Goal: Information Seeking & Learning: Learn about a topic

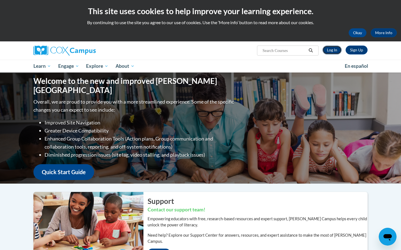
click at [332, 51] on link "Log In" at bounding box center [331, 50] width 19 height 9
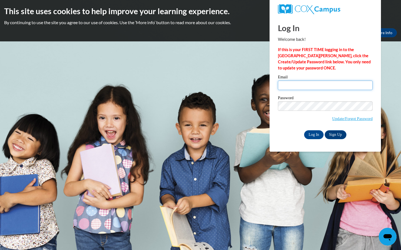
click at [296, 82] on input "Email" at bounding box center [325, 85] width 95 height 9
type input "destinye1203@gmail.com"
click at [312, 134] on input "Log In" at bounding box center [313, 135] width 19 height 9
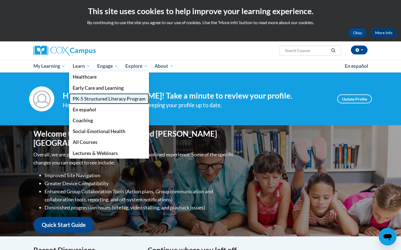
click at [96, 96] on span "PK-5 Structured Literacy Program" at bounding box center [109, 99] width 73 height 6
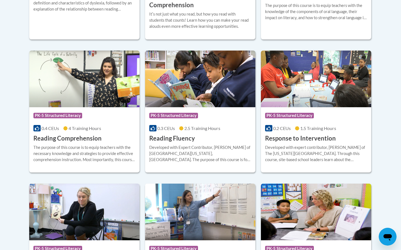
scroll to position [501, 0]
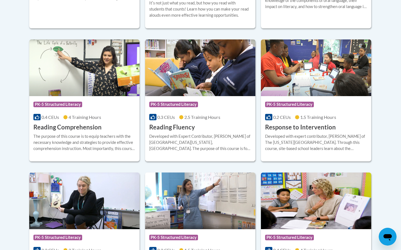
click at [233, 121] on div "Course Category: PK-5 Structured Literacy 0.3 CEUs 2.5 Training Hours COURSE Re…" at bounding box center [200, 114] width 110 height 36
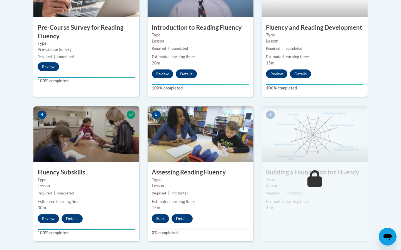
scroll to position [245, 0]
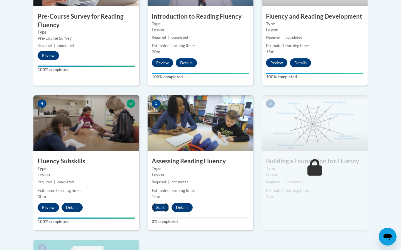
click at [161, 206] on button "Start" at bounding box center [160, 207] width 17 height 9
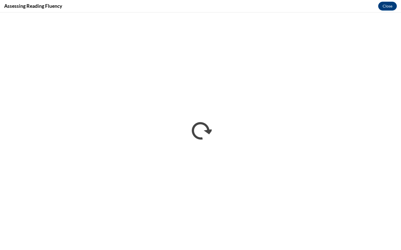
scroll to position [0, 0]
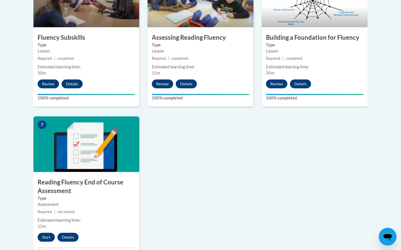
scroll to position [378, 0]
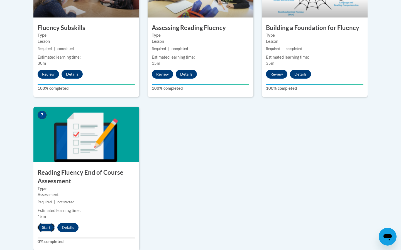
click at [49, 227] on button "Start" at bounding box center [46, 227] width 17 height 9
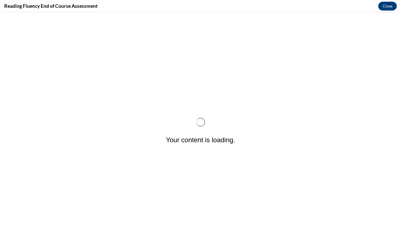
scroll to position [0, 0]
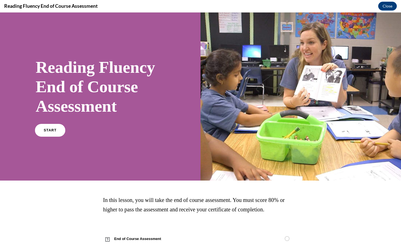
click at [56, 132] on link "START" at bounding box center [50, 130] width 30 height 13
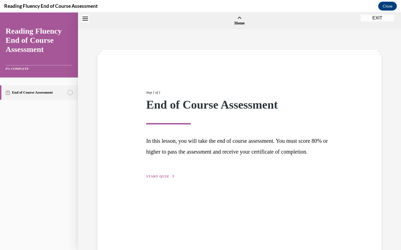
scroll to position [17, 0]
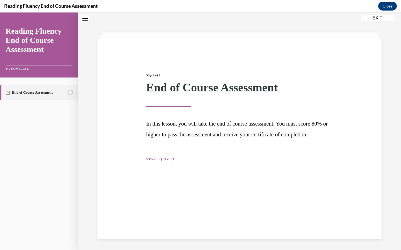
click at [163, 161] on span "START QUIZ" at bounding box center [157, 160] width 23 height 4
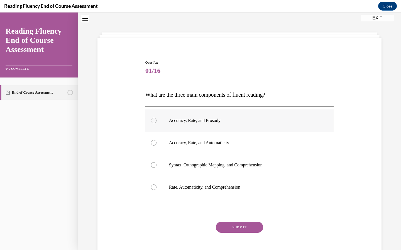
click at [216, 122] on p "Accuracy, Rate, and Prosody" at bounding box center [244, 121] width 151 height 6
click at [156, 122] on input "Accuracy, Rate, and Prosody" at bounding box center [154, 121] width 6 height 6
radio input "true"
click at [242, 225] on button "SUBMIT" at bounding box center [239, 227] width 47 height 11
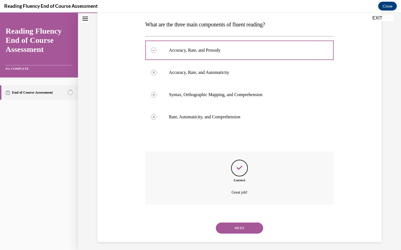
scroll to position [91, 0]
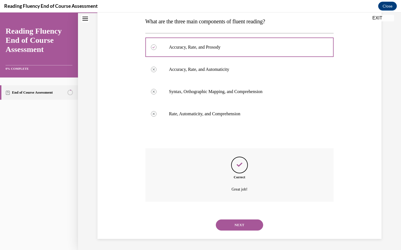
click at [247, 229] on button "NEXT" at bounding box center [239, 225] width 47 height 11
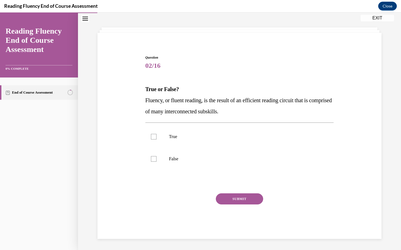
scroll to position [22, 0]
click at [152, 139] on div at bounding box center [154, 137] width 6 height 6
click at [152, 139] on input "True" at bounding box center [154, 137] width 6 height 6
checkbox input "true"
click at [234, 195] on button "SUBMIT" at bounding box center [239, 199] width 47 height 11
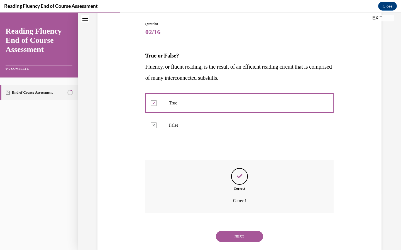
scroll to position [67, 0]
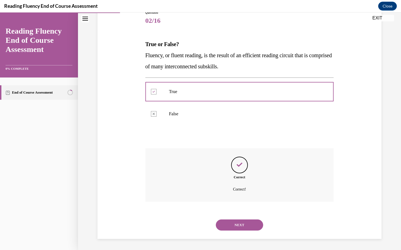
click at [241, 226] on button "NEXT" at bounding box center [239, 225] width 47 height 11
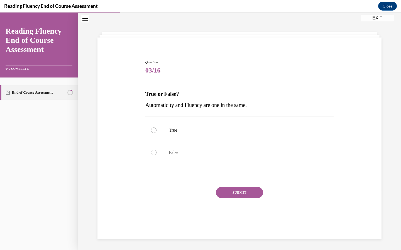
scroll to position [18, 0]
click at [153, 136] on label "True" at bounding box center [239, 130] width 188 height 22
click at [153, 133] on input "True" at bounding box center [154, 131] width 6 height 6
radio input "true"
click at [227, 192] on button "SUBMIT" at bounding box center [239, 192] width 47 height 11
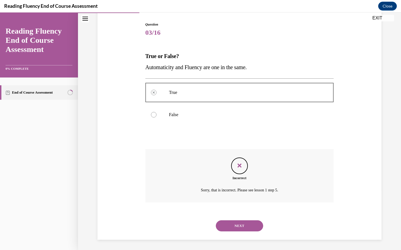
scroll to position [56, 0]
click at [242, 223] on button "NEXT" at bounding box center [239, 225] width 47 height 11
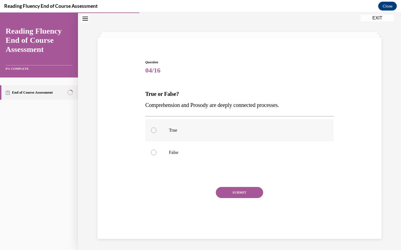
click at [153, 129] on div at bounding box center [154, 131] width 6 height 6
click at [153, 129] on input "True" at bounding box center [154, 131] width 6 height 6
radio input "true"
click at [249, 192] on button "SUBMIT" at bounding box center [239, 192] width 47 height 11
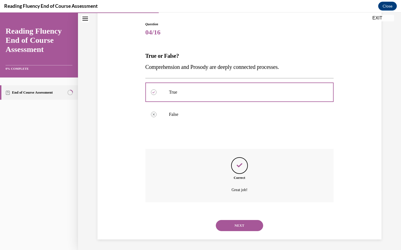
scroll to position [56, 0]
click at [242, 228] on button "NEXT" at bounding box center [239, 225] width 47 height 11
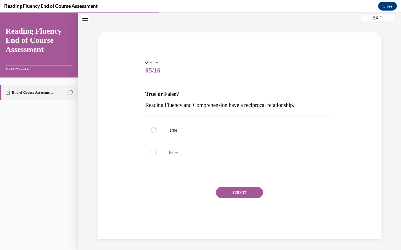
scroll to position [18, 0]
click at [154, 134] on label "True" at bounding box center [239, 130] width 188 height 22
click at [154, 133] on input "True" at bounding box center [154, 131] width 6 height 6
radio input "true"
click at [243, 192] on button "SUBMIT" at bounding box center [239, 192] width 47 height 11
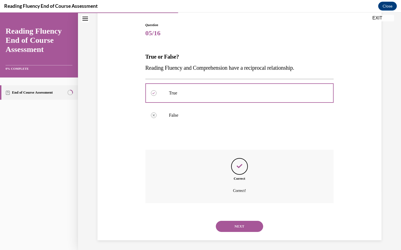
scroll to position [56, 0]
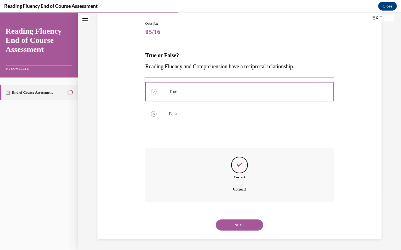
click at [247, 223] on button "NEXT" at bounding box center [239, 225] width 47 height 11
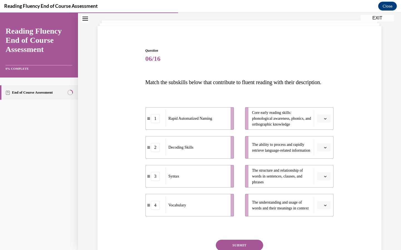
scroll to position [29, 0]
click at [374, 171] on div "Question 06/16 Match the subskills below that contribute to fluent reading with…" at bounding box center [239, 158] width 287 height 254
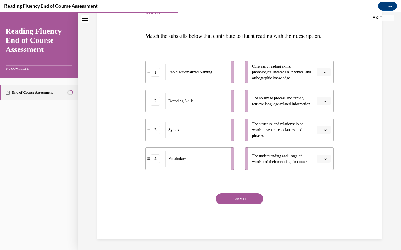
scroll to position [87, 0]
click at [326, 161] on button "button" at bounding box center [324, 159] width 14 height 8
click at [322, 215] on span "4" at bounding box center [321, 216] width 2 height 4
click at [324, 132] on button "button" at bounding box center [324, 130] width 14 height 8
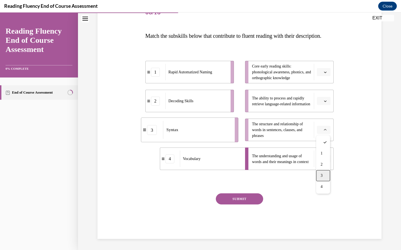
click at [323, 176] on div "3" at bounding box center [323, 175] width 14 height 11
click at [321, 102] on span "Please select an option" at bounding box center [321, 102] width 2 height 6
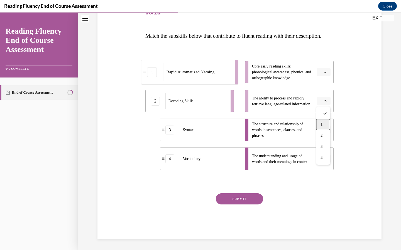
click at [323, 126] on div "1" at bounding box center [323, 124] width 14 height 11
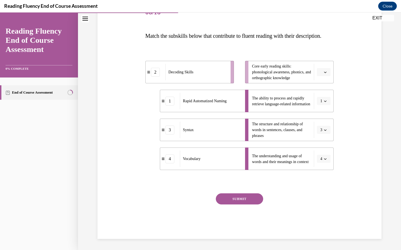
click at [324, 75] on button "button" at bounding box center [324, 72] width 14 height 8
click at [323, 107] on div "2" at bounding box center [323, 106] width 14 height 11
click at [252, 195] on button "SUBMIT" at bounding box center [239, 199] width 47 height 11
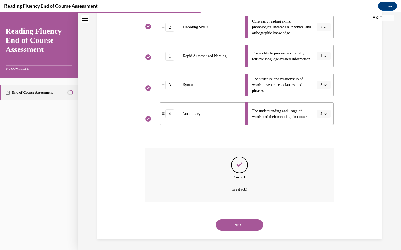
scroll to position [132, 0]
click at [247, 227] on button "NEXT" at bounding box center [239, 225] width 47 height 11
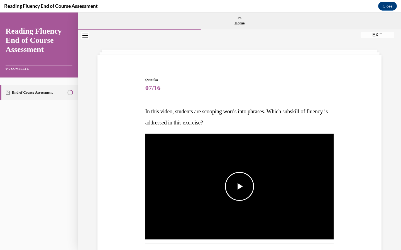
click at [239, 187] on span "Video player" at bounding box center [239, 187] width 0 height 0
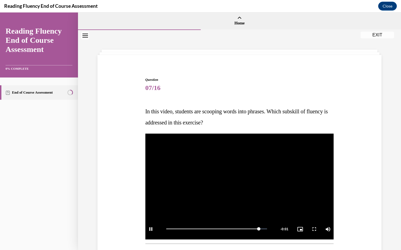
drag, startPoint x: 373, startPoint y: 174, endPoint x: 369, endPoint y: 193, distance: 19.3
click at [369, 193] on div "Question 07/16 In this video, students are scooping words into phrases. Which s…" at bounding box center [239, 233] width 287 height 345
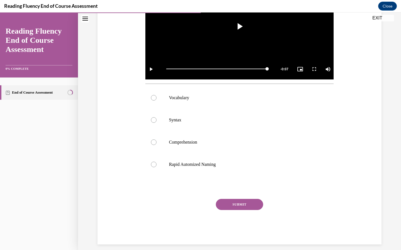
scroll to position [166, 0]
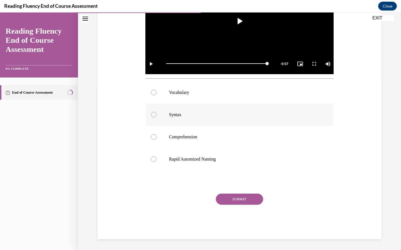
click at [173, 114] on p "Syntax" at bounding box center [244, 115] width 151 height 6
click at [156, 114] on input "Syntax" at bounding box center [154, 115] width 6 height 6
radio input "true"
click at [239, 200] on button "SUBMIT" at bounding box center [239, 199] width 47 height 11
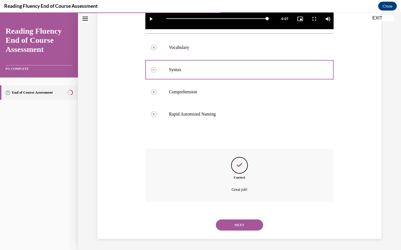
click at [234, 231] on button "NEXT" at bounding box center [239, 225] width 47 height 11
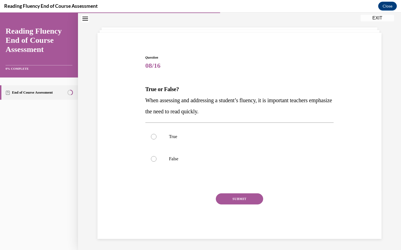
scroll to position [22, 0]
click at [151, 161] on label "False" at bounding box center [239, 159] width 188 height 22
click at [151, 161] on input "False" at bounding box center [154, 159] width 6 height 6
radio input "true"
click at [245, 195] on button "SUBMIT" at bounding box center [239, 199] width 47 height 11
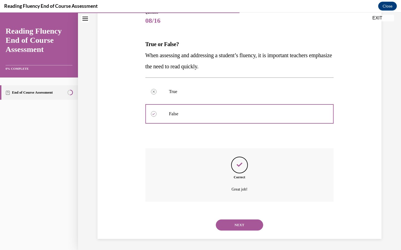
click at [248, 225] on button "NEXT" at bounding box center [239, 225] width 47 height 11
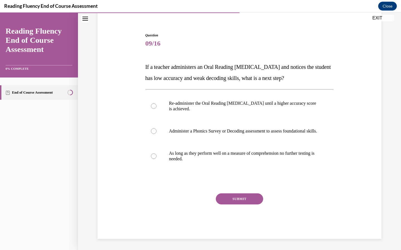
scroll to position [50, 0]
click at [229, 130] on p "Administer a Phonics Survey or Decoding assessment to assess foundational skill…" at bounding box center [244, 132] width 151 height 6
click at [156, 130] on input "Administer a Phonics Survey or Decoding assessment to assess foundational skill…" at bounding box center [154, 132] width 6 height 6
radio input "true"
click at [243, 198] on button "SUBMIT" at bounding box center [239, 199] width 47 height 11
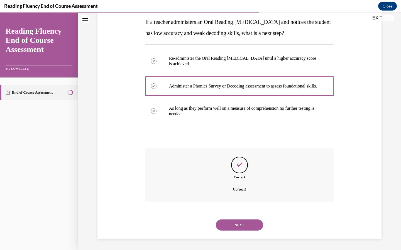
click at [240, 227] on button "NEXT" at bounding box center [239, 225] width 47 height 11
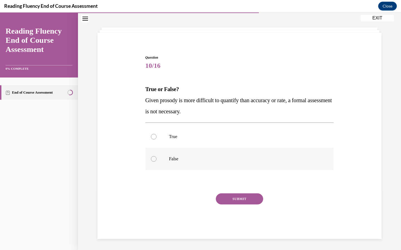
click at [157, 159] on label "False" at bounding box center [239, 159] width 188 height 22
click at [156, 159] on input "False" at bounding box center [154, 159] width 6 height 6
radio input "true"
click at [229, 199] on button "SUBMIT" at bounding box center [239, 199] width 47 height 11
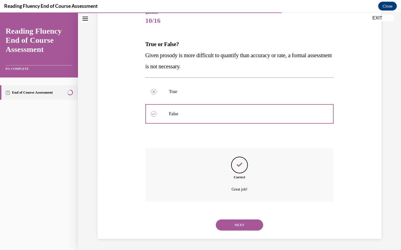
click at [241, 223] on button "NEXT" at bounding box center [239, 225] width 47 height 11
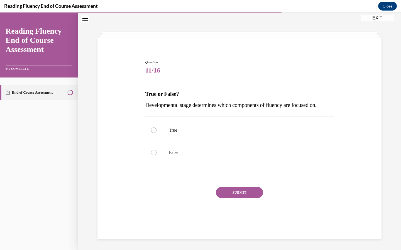
scroll to position [18, 0]
click at [159, 155] on label "False" at bounding box center [239, 153] width 188 height 22
click at [156, 155] on input "False" at bounding box center [154, 153] width 6 height 6
radio input "true"
click at [237, 194] on button "SUBMIT" at bounding box center [239, 192] width 47 height 11
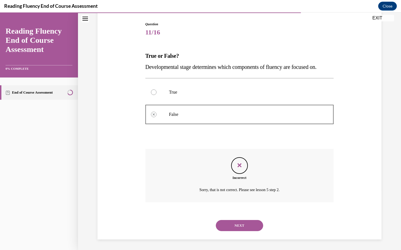
scroll to position [56, 0]
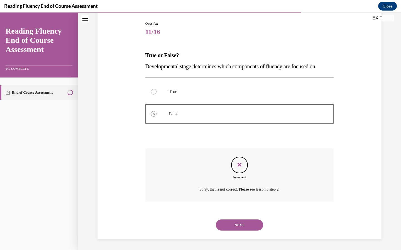
click at [247, 225] on button "NEXT" at bounding box center [239, 225] width 47 height 11
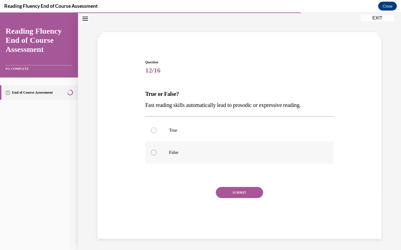
click at [154, 152] on div at bounding box center [154, 153] width 6 height 6
click at [154, 152] on input "False" at bounding box center [154, 153] width 6 height 6
radio input "true"
click at [245, 191] on button "SUBMIT" at bounding box center [239, 192] width 47 height 11
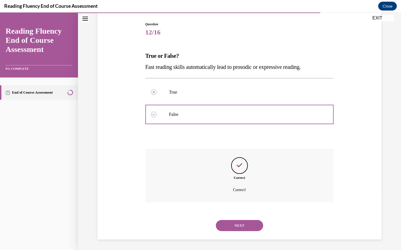
scroll to position [56, 0]
click at [244, 224] on button "NEXT" at bounding box center [239, 225] width 47 height 11
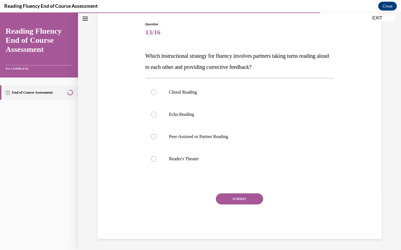
scroll to position [29, 0]
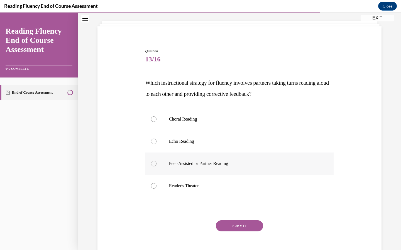
click at [198, 167] on label "Peer-Assisted or Partner Reading" at bounding box center [239, 164] width 188 height 22
click at [156, 167] on input "Peer-Assisted or Partner Reading" at bounding box center [154, 164] width 6 height 6
radio input "true"
click at [237, 225] on button "SUBMIT" at bounding box center [239, 226] width 47 height 11
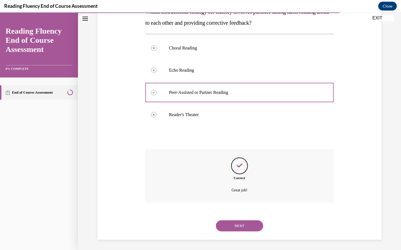
scroll to position [101, 0]
click at [250, 228] on button "NEXT" at bounding box center [239, 225] width 47 height 11
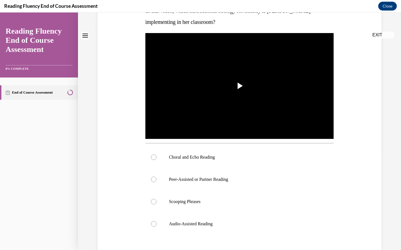
scroll to position [0, 0]
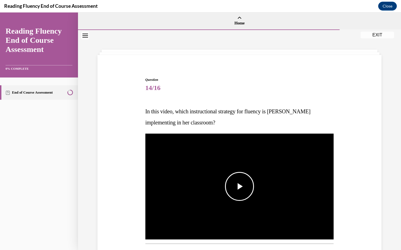
click at [239, 187] on span "Video player" at bounding box center [239, 187] width 0 height 0
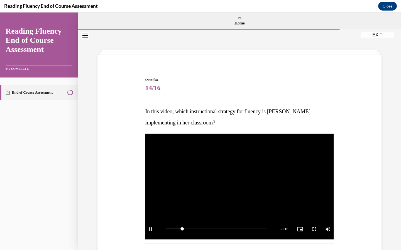
click at [380, 195] on div "Question 14/16 In this video, which instructional strategy for fluency is [PERS…" at bounding box center [239, 233] width 287 height 345
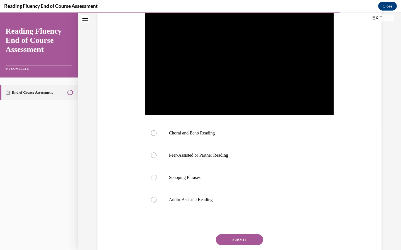
scroll to position [145, 0]
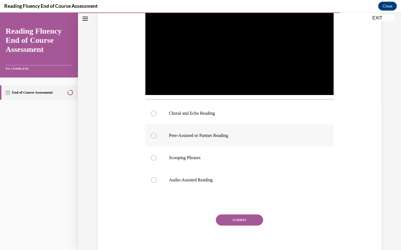
click at [210, 136] on p "Peer-Assisted or Partner Reading" at bounding box center [244, 136] width 151 height 6
click at [156, 136] on input "Peer-Assisted or Partner Reading" at bounding box center [154, 136] width 6 height 6
radio input "true"
click at [238, 219] on button "SUBMIT" at bounding box center [239, 220] width 47 height 11
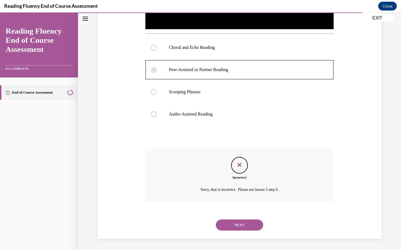
scroll to position [211, 0]
click at [247, 228] on button "NEXT" at bounding box center [239, 225] width 47 height 11
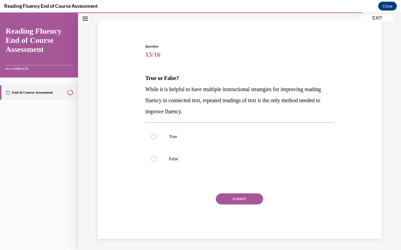
scroll to position [33, 0]
click at [155, 156] on label "False" at bounding box center [239, 159] width 188 height 22
click at [155, 156] on input "False" at bounding box center [154, 159] width 6 height 6
radio input "true"
click at [224, 197] on button "SUBMIT" at bounding box center [239, 199] width 47 height 11
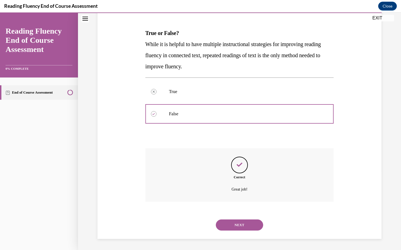
click at [249, 226] on button "NEXT" at bounding box center [239, 225] width 47 height 11
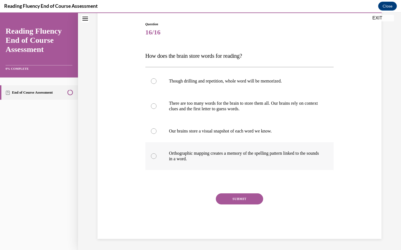
click at [254, 149] on label "Orthographic mapping creates a memory of the spelling pattern linked to the sou…" at bounding box center [239, 156] width 188 height 28
click at [156, 154] on input "Orthographic mapping creates a memory of the spelling pattern linked to the sou…" at bounding box center [154, 157] width 6 height 6
radio input "true"
click at [253, 199] on button "SUBMIT" at bounding box center [239, 199] width 47 height 11
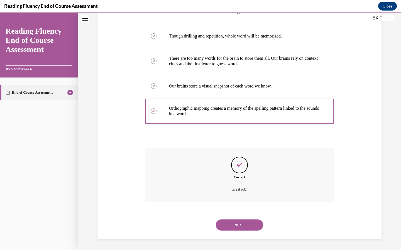
click at [247, 230] on button "NEXT" at bounding box center [239, 225] width 47 height 11
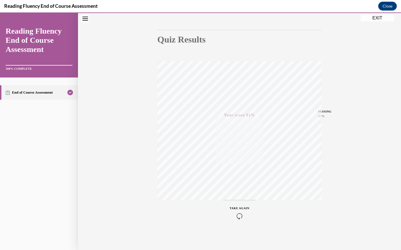
click at [377, 20] on button "EXIT" at bounding box center [376, 18] width 33 height 7
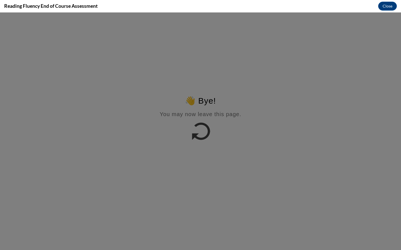
scroll to position [0, 0]
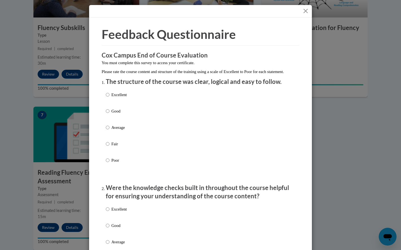
click at [110, 100] on label "Excellent" at bounding box center [116, 99] width 21 height 15
click at [109, 98] on input "Excellent" at bounding box center [108, 95] width 4 height 6
radio input "true"
click at [109, 213] on input "Excellent" at bounding box center [108, 209] width 4 height 6
radio input "true"
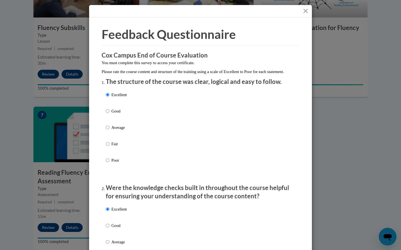
radio input "true"
click at [106, 206] on input "Excellent" at bounding box center [108, 209] width 4 height 6
radio input "true"
radio input "false"
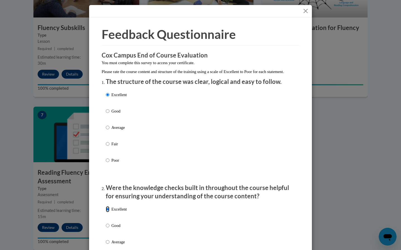
scroll to position [156, 0]
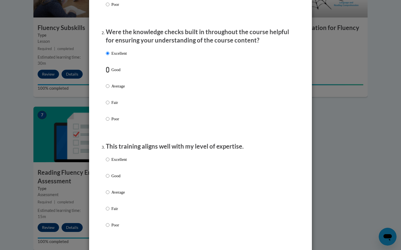
click at [106, 67] on input "Good" at bounding box center [108, 70] width 4 height 6
radio input "true"
click at [110, 165] on label "Excellent" at bounding box center [116, 164] width 21 height 15
click at [109, 163] on input "Excellent" at bounding box center [108, 160] width 4 height 6
radio input "true"
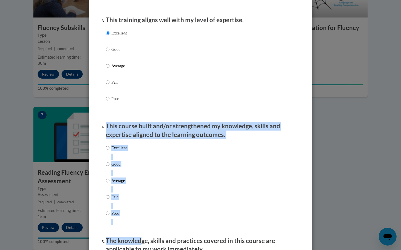
drag, startPoint x: 146, startPoint y: 171, endPoint x: 140, endPoint y: 250, distance: 78.9
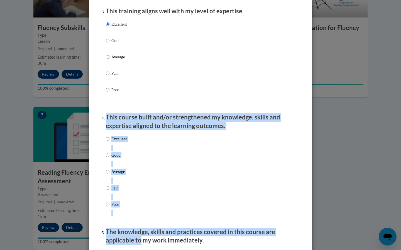
click at [108, 142] on input "Excellent" at bounding box center [108, 139] width 4 height 6
radio input "true"
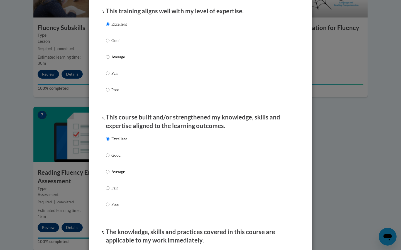
click at [168, 192] on div "Excellent Good Average Fair Poor" at bounding box center [200, 178] width 189 height 91
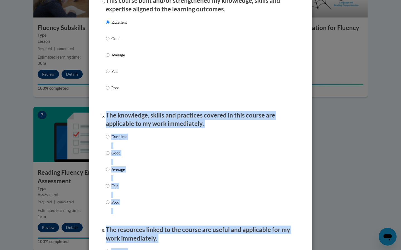
drag, startPoint x: 168, startPoint y: 193, endPoint x: 148, endPoint y: 250, distance: 60.4
click at [148, 250] on ol "The structure of the course was clear, logical and easy to follow. Excellent Go…" at bounding box center [201, 198] width 198 height 1058
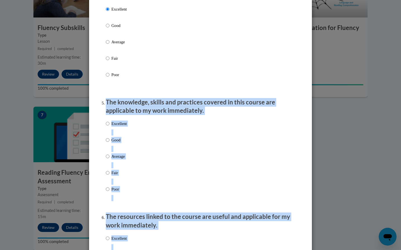
click at [107, 127] on input "Excellent" at bounding box center [108, 124] width 4 height 6
radio input "true"
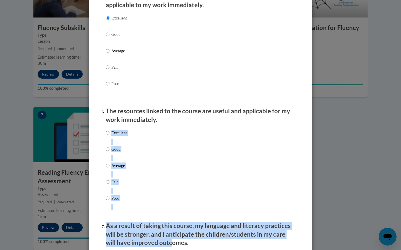
scroll to position [554, 0]
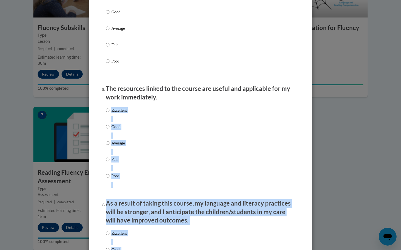
drag, startPoint x: 174, startPoint y: 227, endPoint x: 159, endPoint y: 250, distance: 28.0
click at [159, 250] on ol "The structure of the course was clear, logical and easy to follow. Excellent Go…" at bounding box center [201, 57] width 198 height 1058
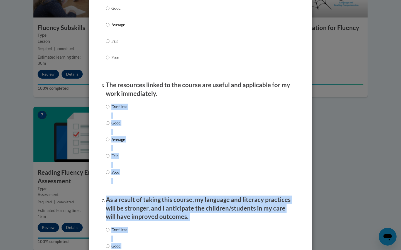
click at [106, 110] on input "Excellent" at bounding box center [108, 107] width 4 height 6
radio input "true"
click at [108, 233] on input "Excellent" at bounding box center [108, 230] width 4 height 6
radio input "true"
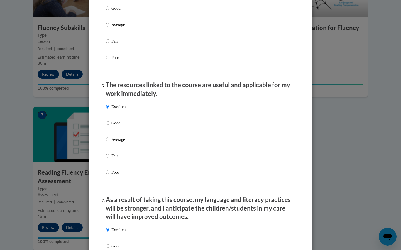
drag, startPoint x: 161, startPoint y: 234, endPoint x: 156, endPoint y: 250, distance: 17.0
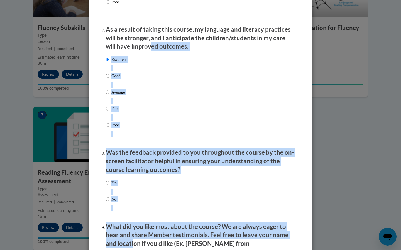
scroll to position [747, 0]
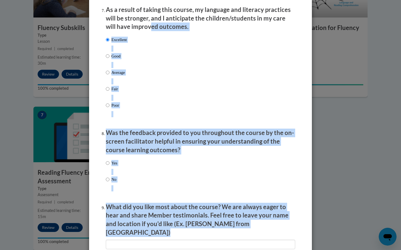
drag, startPoint x: 139, startPoint y: 224, endPoint x: 134, endPoint y: 250, distance: 26.7
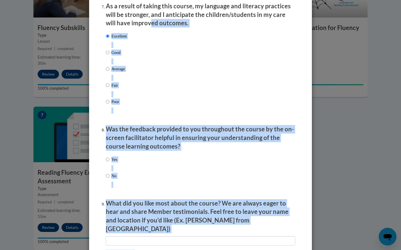
click at [107, 163] on input "Yes" at bounding box center [108, 160] width 4 height 6
radio input "true"
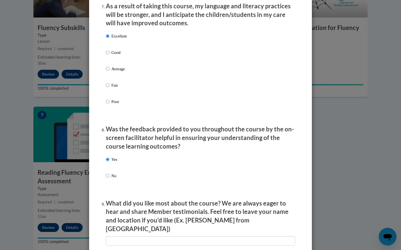
click at [144, 178] on div "Yes No" at bounding box center [200, 174] width 189 height 41
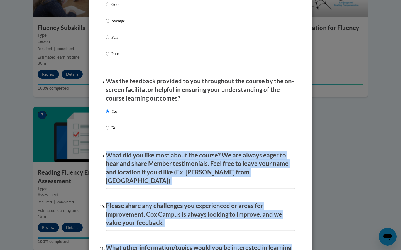
scroll to position [816, 0]
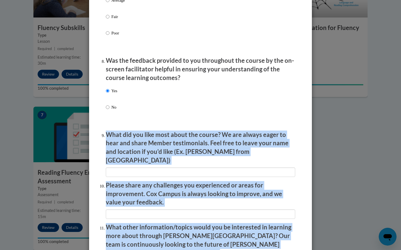
drag, startPoint x: 159, startPoint y: 191, endPoint x: 146, endPoint y: 250, distance: 60.0
click at [172, 168] on input "textbox" at bounding box center [200, 172] width 189 height 9
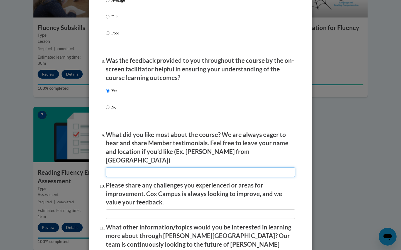
click at [171, 171] on input "textbox" at bounding box center [200, 172] width 189 height 9
type input "That it all short videos"
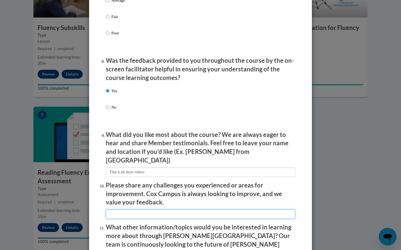
click at [169, 210] on input "textbox" at bounding box center [200, 214] width 189 height 9
type input "none"
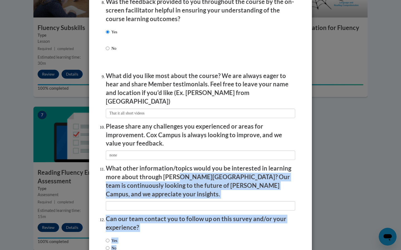
scroll to position [895, 0]
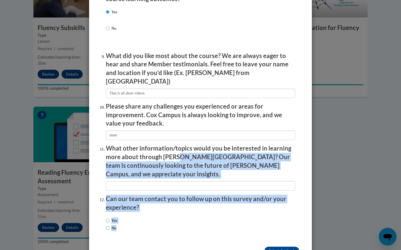
drag, startPoint x: 179, startPoint y: 231, endPoint x: 159, endPoint y: 250, distance: 28.0
click at [136, 181] on input "textbox" at bounding box center [200, 185] width 189 height 9
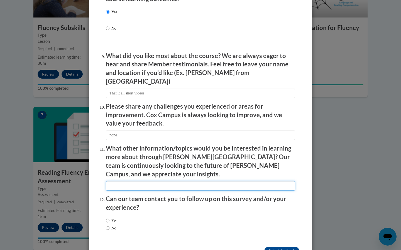
click at [136, 181] on input "textbox" at bounding box center [200, 185] width 189 height 9
type input "none"
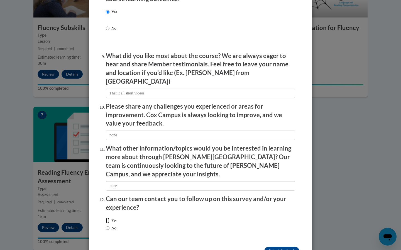
click at [109, 218] on input "Yes" at bounding box center [108, 221] width 4 height 6
radio input "true"
click at [107, 225] on input "No" at bounding box center [108, 228] width 4 height 6
radio input "true"
click at [279, 247] on input "Submit feedback" at bounding box center [281, 251] width 35 height 9
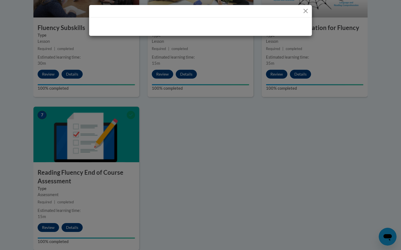
scroll to position [0, 0]
